Goal: Task Accomplishment & Management: Manage account settings

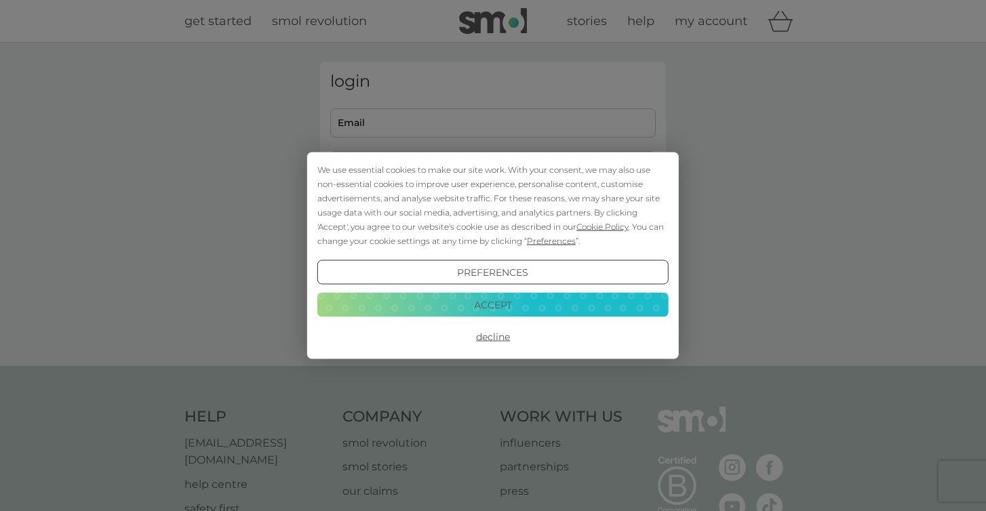
click at [520, 300] on button "Accept" at bounding box center [492, 304] width 351 height 24
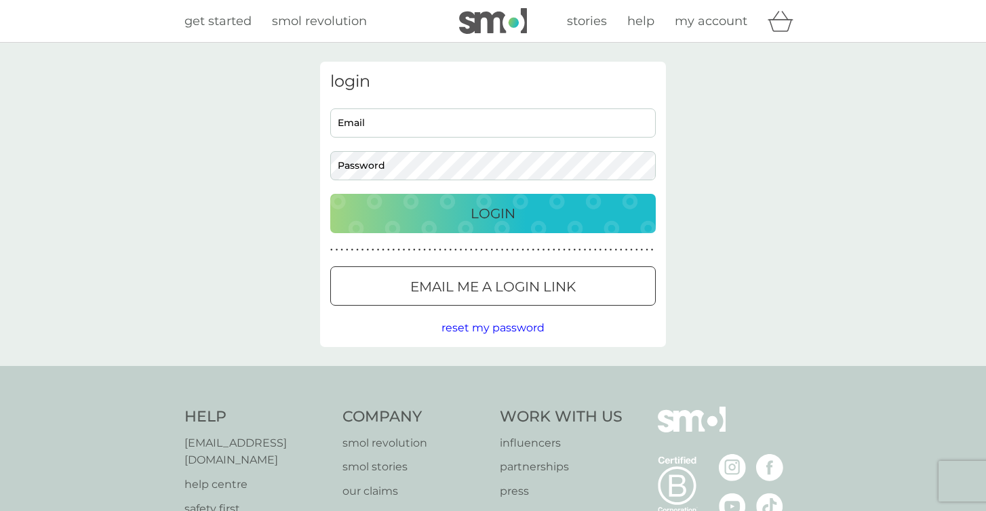
click at [532, 121] on input "Email" at bounding box center [493, 123] width 326 height 29
type input "[EMAIL_ADDRESS][DOMAIN_NAME]"
click at [330, 194] on button "Login" at bounding box center [493, 213] width 326 height 39
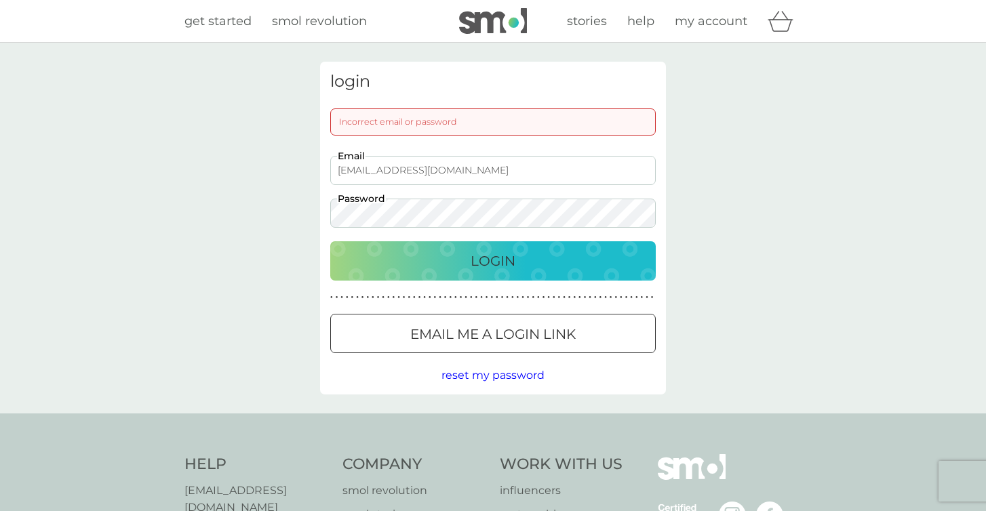
click at [330, 241] on button "Login" at bounding box center [493, 260] width 326 height 39
click at [421, 328] on p "Email me a login link" at bounding box center [492, 335] width 165 height 22
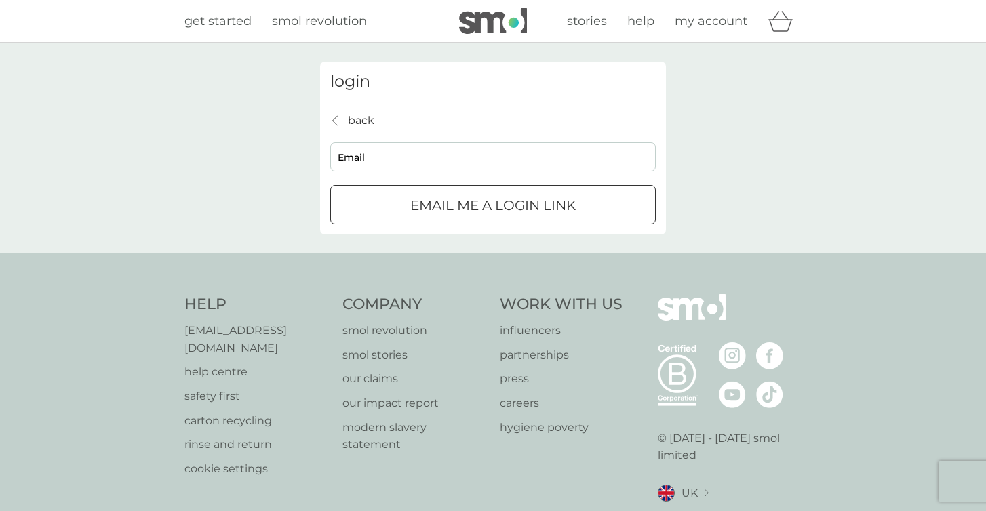
click at [532, 153] on input "Email" at bounding box center [493, 156] width 326 height 29
type input "[EMAIL_ADDRESS][DOMAIN_NAME]"
click at [496, 208] on div "submit" at bounding box center [493, 206] width 49 height 14
